Goal: Information Seeking & Learning: Find specific fact

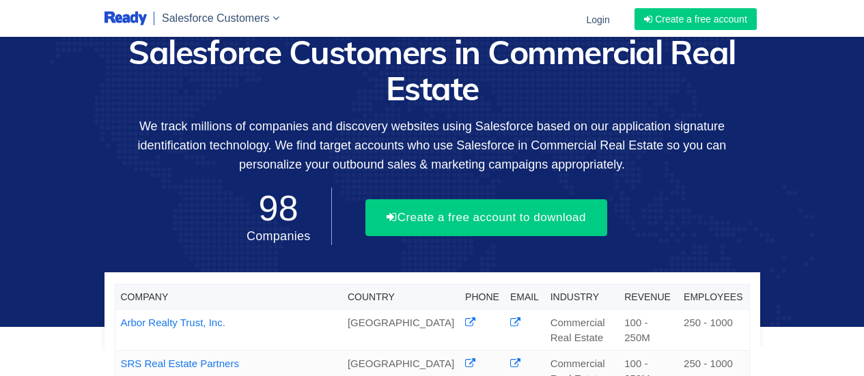
scroll to position [804, 0]
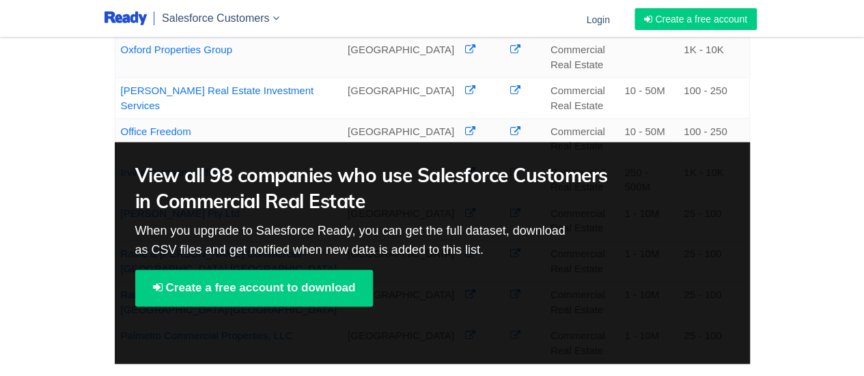
drag, startPoint x: 531, startPoint y: 193, endPoint x: 577, endPoint y: 219, distance: 52.6
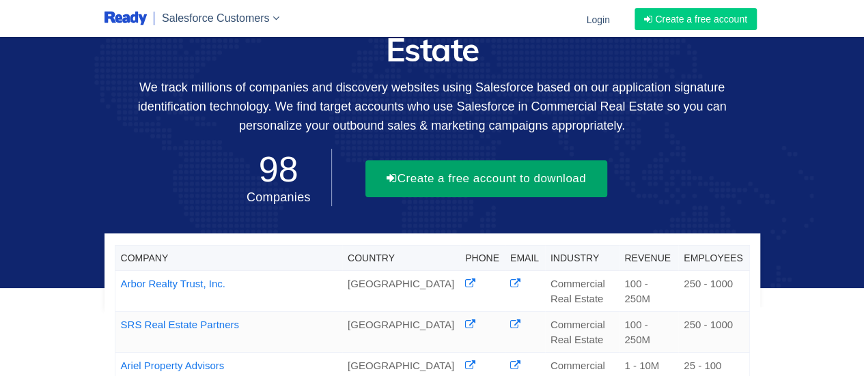
scroll to position [0, 0]
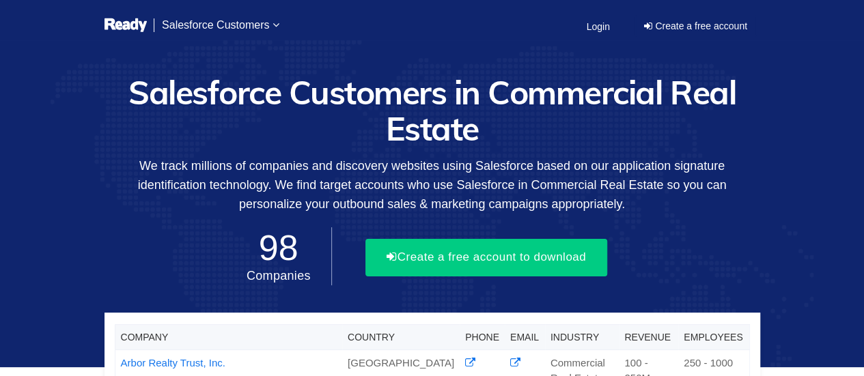
click at [479, 113] on h1 "Salesforce Customers in Commercial Real Estate" at bounding box center [431, 110] width 655 height 72
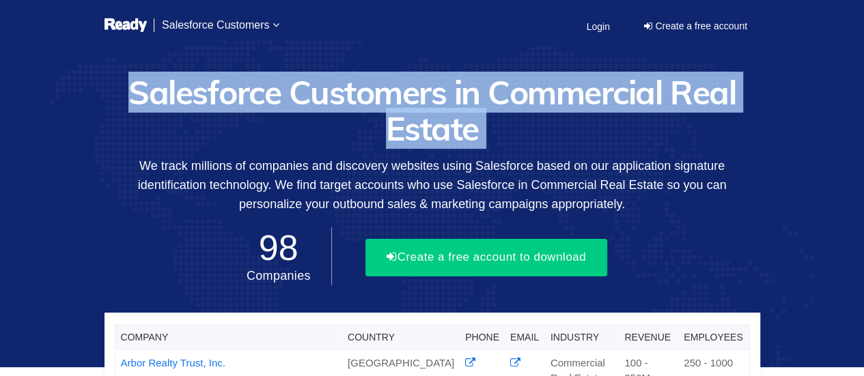
click at [479, 113] on h1 "Salesforce Customers in Commercial Real Estate" at bounding box center [431, 110] width 655 height 72
click at [475, 93] on h1 "Salesforce Customers in Commercial Real Estate" at bounding box center [431, 110] width 655 height 72
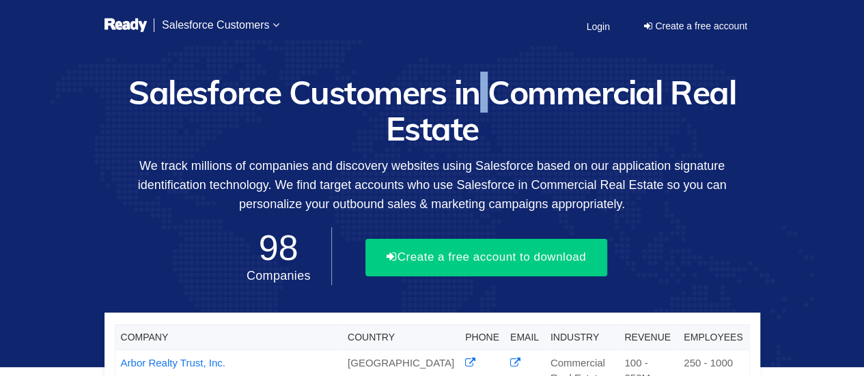
click at [475, 93] on h1 "Salesforce Customers in Commercial Real Estate" at bounding box center [431, 110] width 655 height 72
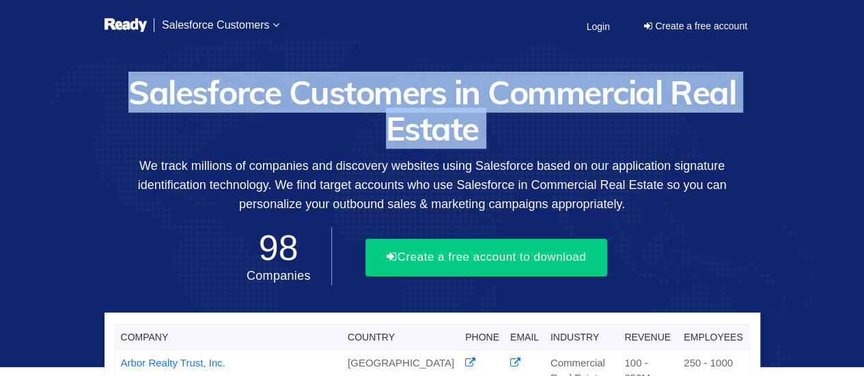
drag, startPoint x: 475, startPoint y: 93, endPoint x: 537, endPoint y: 130, distance: 71.7
click at [489, 98] on h1 "Salesforce Customers in Commercial Real Estate" at bounding box center [431, 110] width 655 height 72
click at [543, 134] on h1 "Salesforce Customers in Commercial Real Estate" at bounding box center [431, 110] width 655 height 72
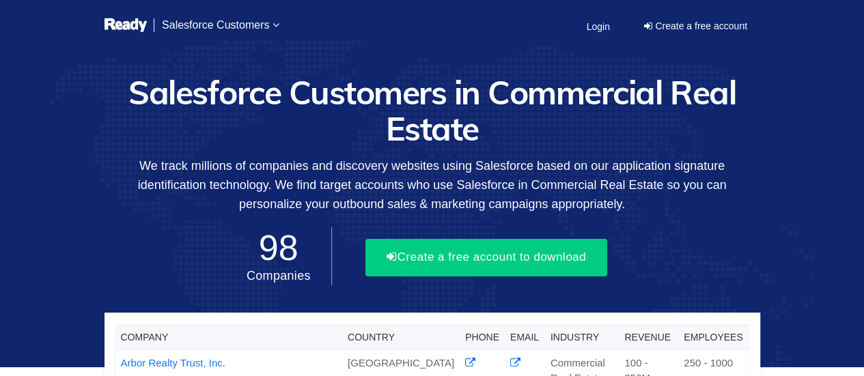
click at [566, 186] on p "We track millions of companies and discovery websites using Salesforce based on…" at bounding box center [431, 184] width 655 height 57
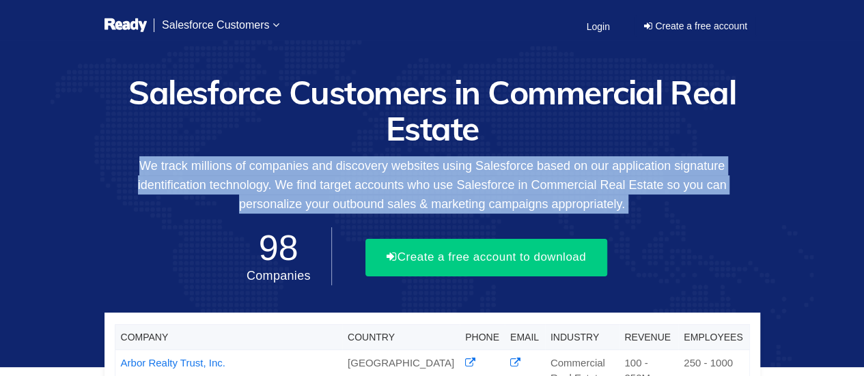
click at [566, 186] on p "We track millions of companies and discovery websites using Salesforce based on…" at bounding box center [431, 184] width 655 height 57
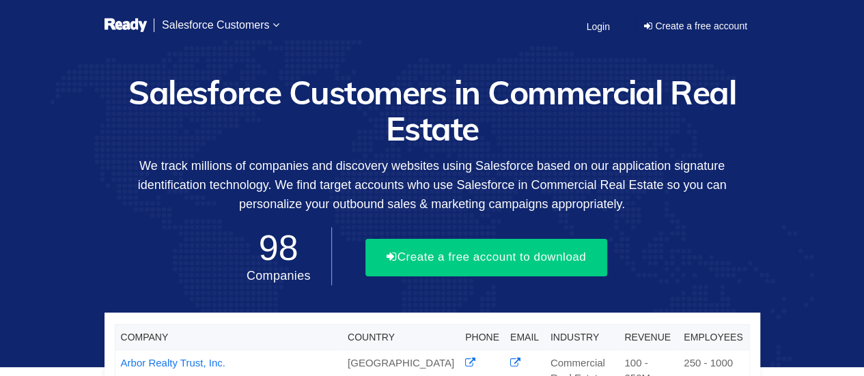
click at [576, 133] on h1 "Salesforce Customers in Commercial Real Estate" at bounding box center [431, 110] width 655 height 72
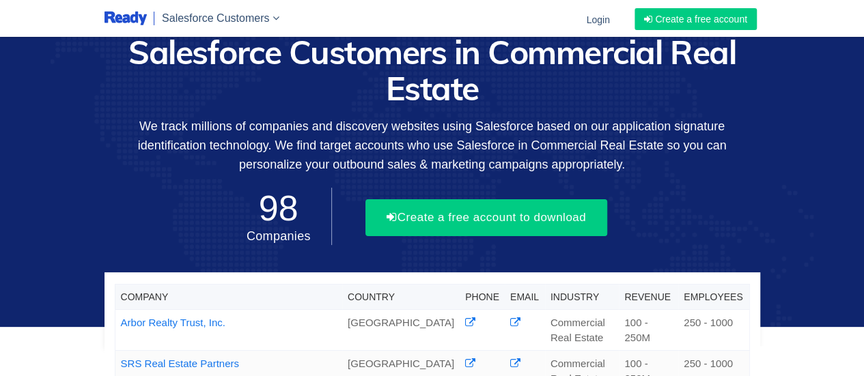
scroll to position [205, 0]
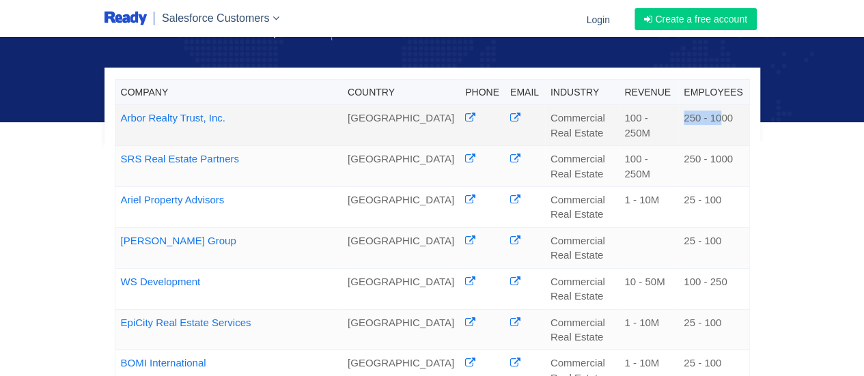
drag, startPoint x: 679, startPoint y: 113, endPoint x: 714, endPoint y: 121, distance: 36.3
click at [714, 121] on td "250 - 1000" at bounding box center [713, 125] width 71 height 41
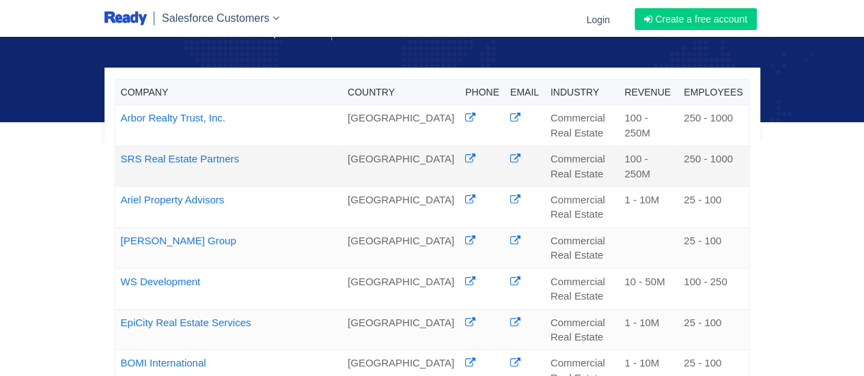
click at [741, 146] on td "250 - 1000" at bounding box center [713, 166] width 71 height 41
click at [771, 165] on div at bounding box center [442, 175] width 676 height 68
drag, startPoint x: 612, startPoint y: 117, endPoint x: 643, endPoint y: 132, distance: 34.8
click at [638, 121] on td "100 - 250M" at bounding box center [648, 125] width 59 height 41
click at [644, 146] on td "100 - 250M" at bounding box center [648, 166] width 59 height 41
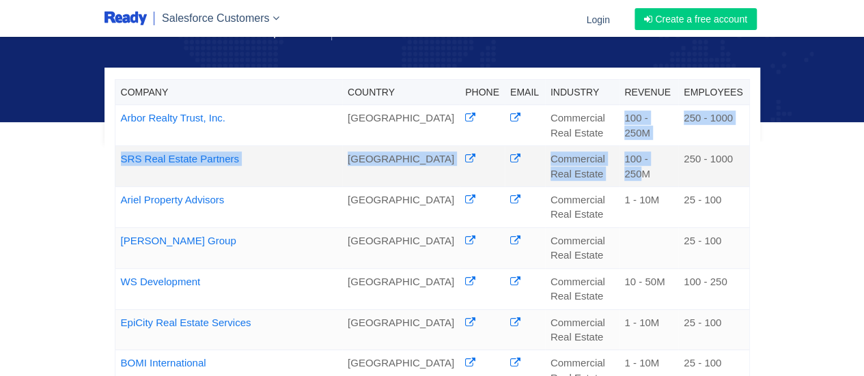
drag, startPoint x: 602, startPoint y: 121, endPoint x: 646, endPoint y: 142, distance: 48.6
click at [647, 150] on td "100 - 250M" at bounding box center [648, 166] width 59 height 41
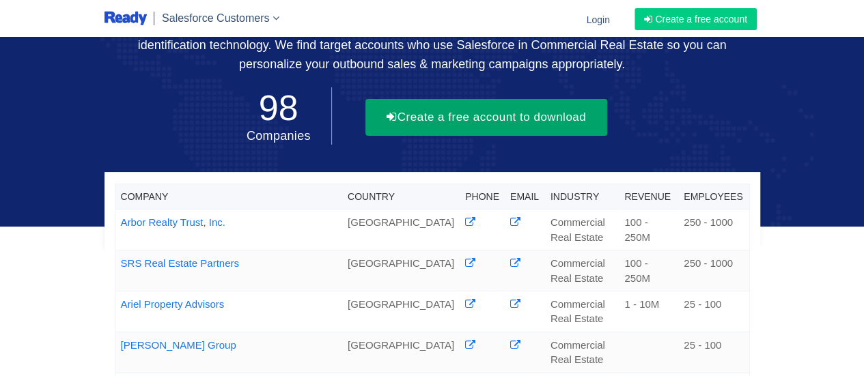
scroll to position [0, 0]
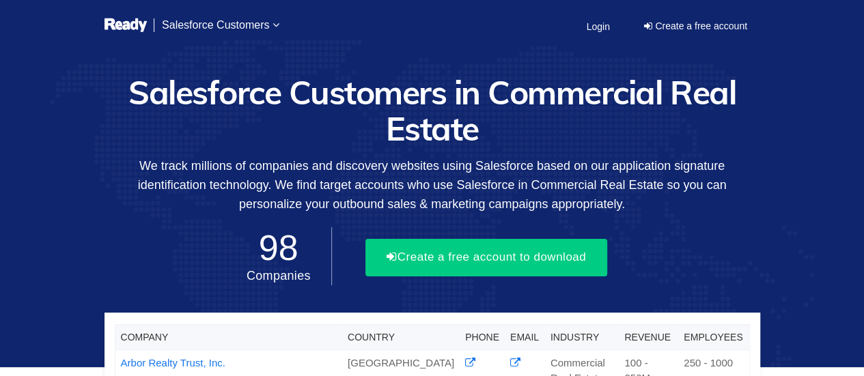
click at [479, 180] on p "We track millions of companies and discovery websites using Salesforce based on…" at bounding box center [431, 184] width 655 height 57
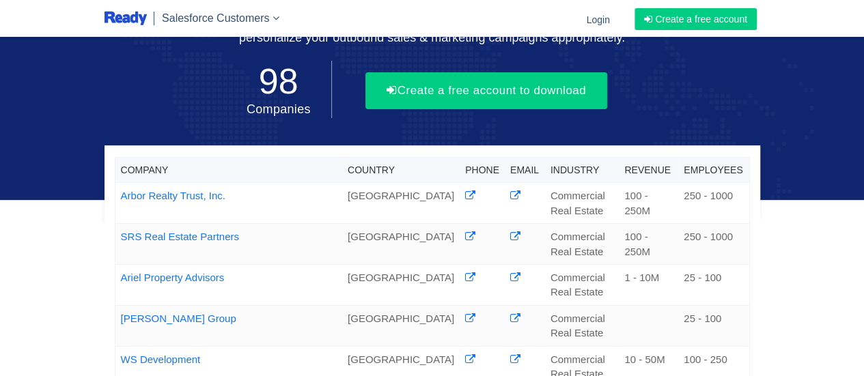
scroll to position [68, 0]
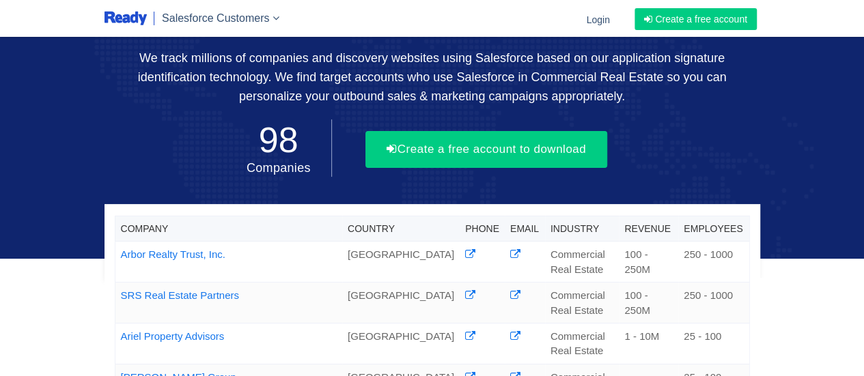
click at [410, 82] on p "We track millions of companies and discovery websites using Salesforce based on…" at bounding box center [431, 76] width 655 height 57
click at [704, 79] on p "We track millions of companies and discovery websites using Salesforce based on…" at bounding box center [431, 76] width 655 height 57
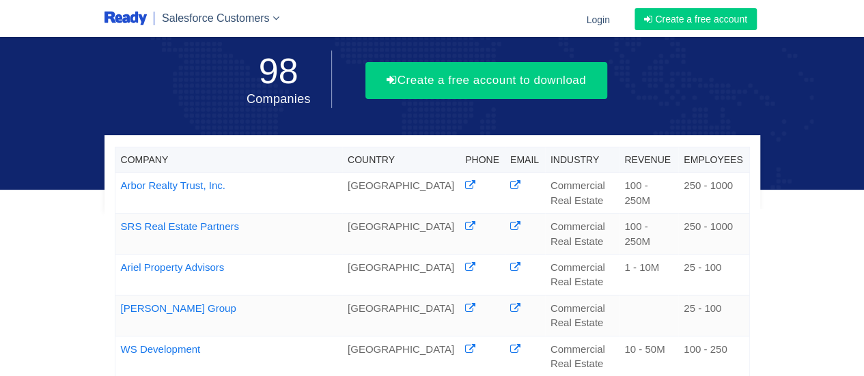
scroll to position [205, 0]
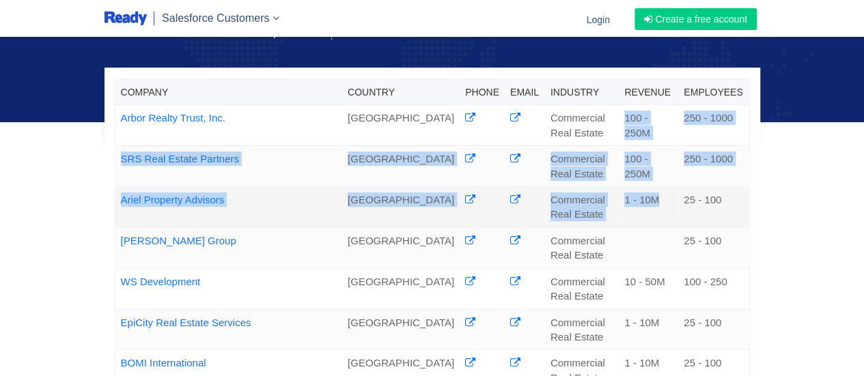
drag, startPoint x: 605, startPoint y: 115, endPoint x: 645, endPoint y: 166, distance: 64.6
click at [629, 186] on td "1 - 10M" at bounding box center [648, 206] width 59 height 41
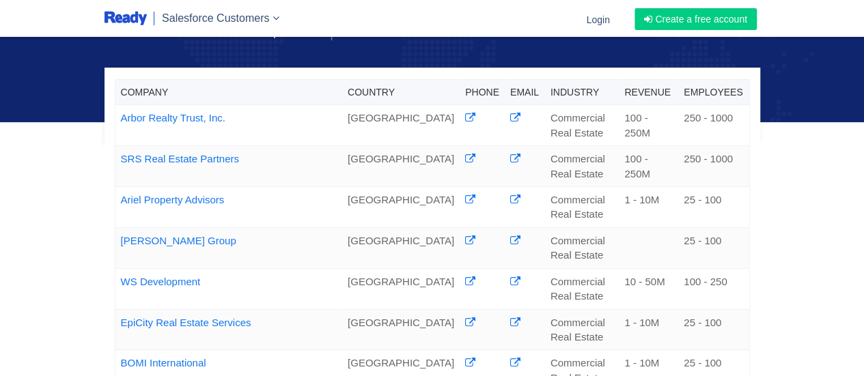
scroll to position [0, 0]
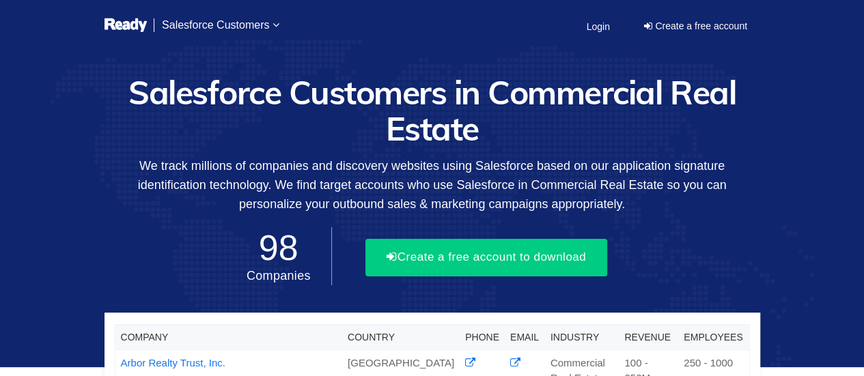
click at [608, 178] on p "We track millions of companies and discovery websites using Salesforce based on…" at bounding box center [431, 184] width 655 height 57
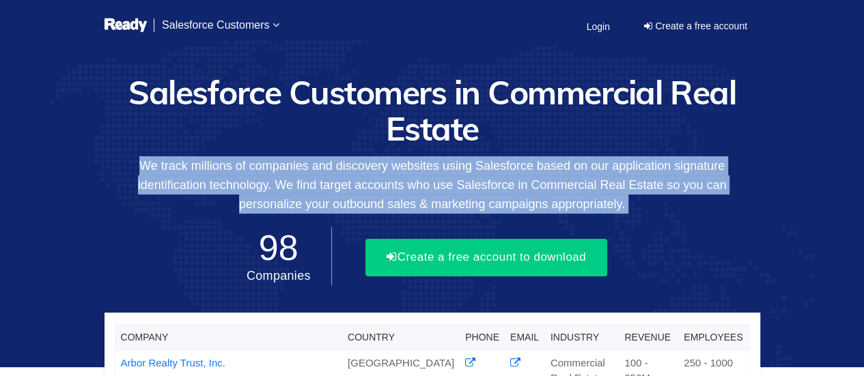
drag, startPoint x: 608, startPoint y: 178, endPoint x: 649, endPoint y: 195, distance: 44.1
click at [608, 180] on p "We track millions of companies and discovery websites using Salesforce based on…" at bounding box center [431, 184] width 655 height 57
click at [691, 201] on p "We track millions of companies and discovery websites using Salesforce based on…" at bounding box center [431, 184] width 655 height 57
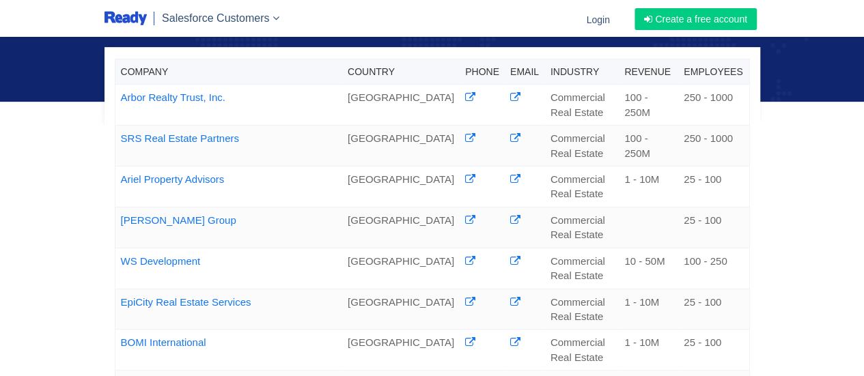
scroll to position [205, 0]
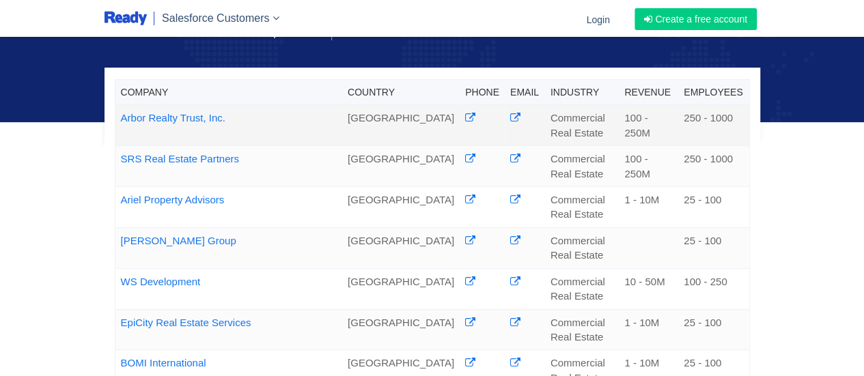
drag, startPoint x: 132, startPoint y: 117, endPoint x: 202, endPoint y: 119, distance: 69.7
click at [202, 119] on td "Arbor Realty Trust, Inc." at bounding box center [228, 125] width 227 height 41
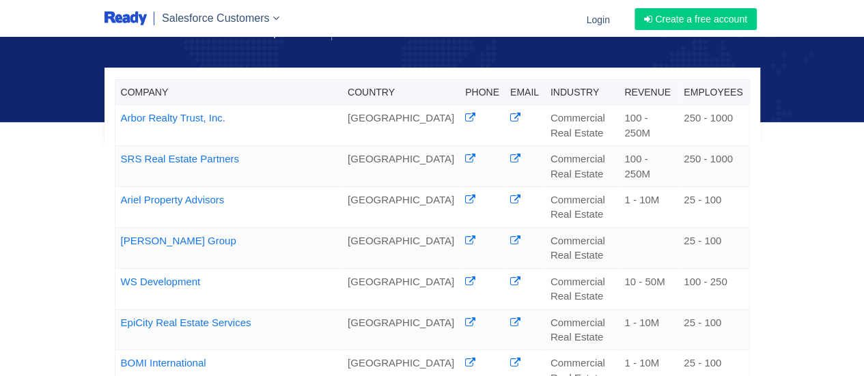
copy link "Arbor Realty Trust"
click at [777, 173] on div at bounding box center [442, 175] width 676 height 68
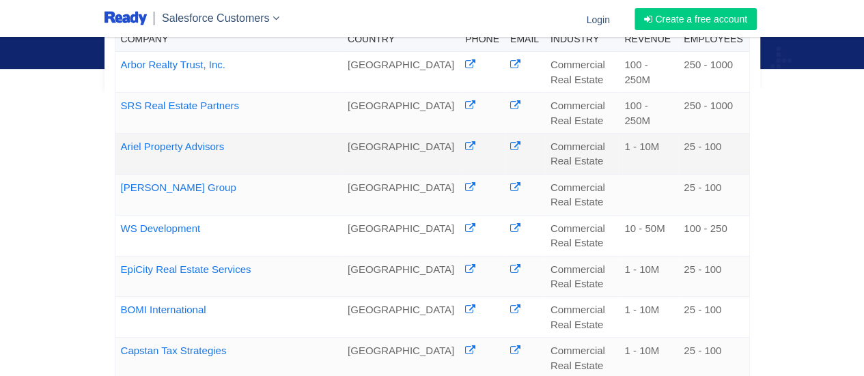
scroll to position [410, 0]
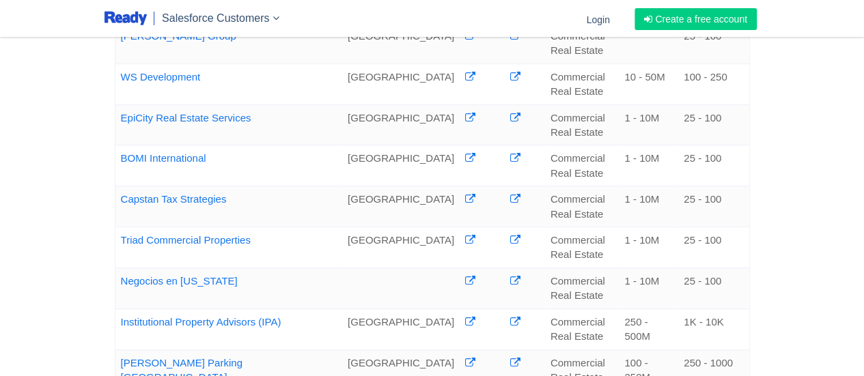
copy td "1"
drag, startPoint x: 620, startPoint y: 253, endPoint x: 629, endPoint y: 253, distance: 9.6
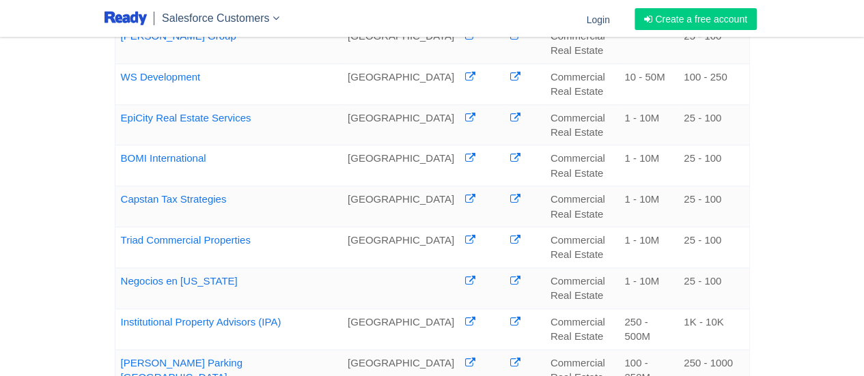
copy td "M"
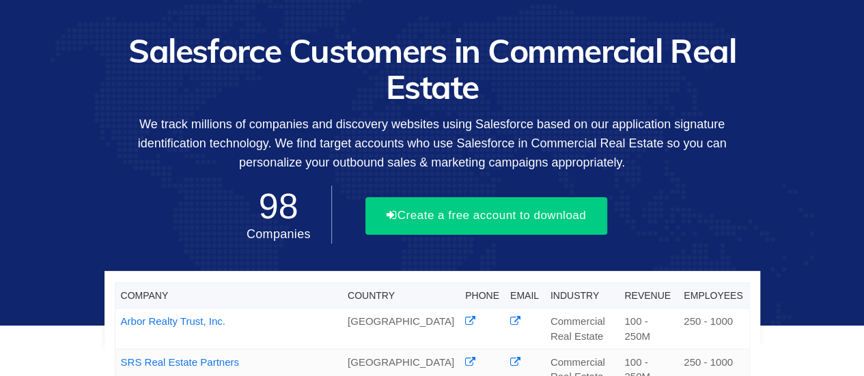
scroll to position [0, 0]
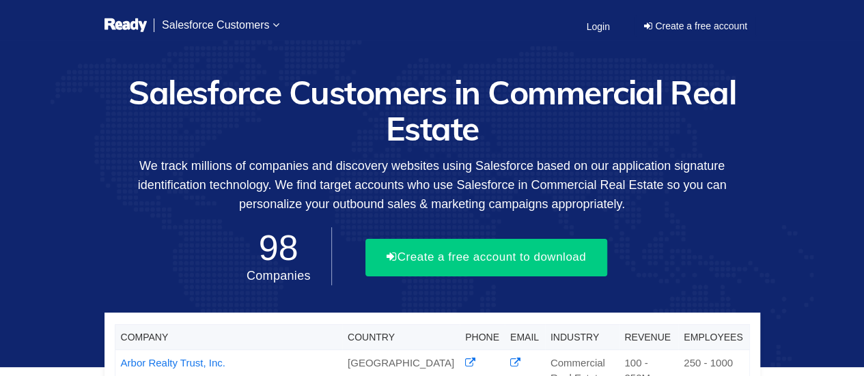
click at [402, 121] on h1 "Salesforce Customers in Commercial Real Estate" at bounding box center [431, 110] width 655 height 72
